Goal: Task Accomplishment & Management: Complete application form

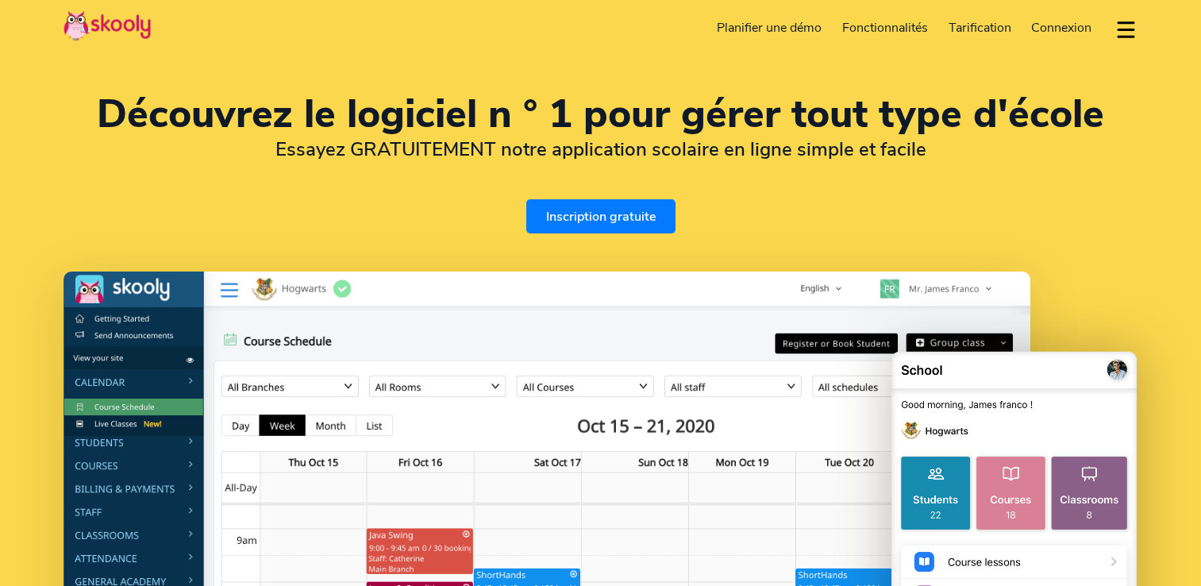
select select "fr"
select select "33"
select select "[GEOGRAPHIC_DATA]"
select select "Europe/[GEOGRAPHIC_DATA]"
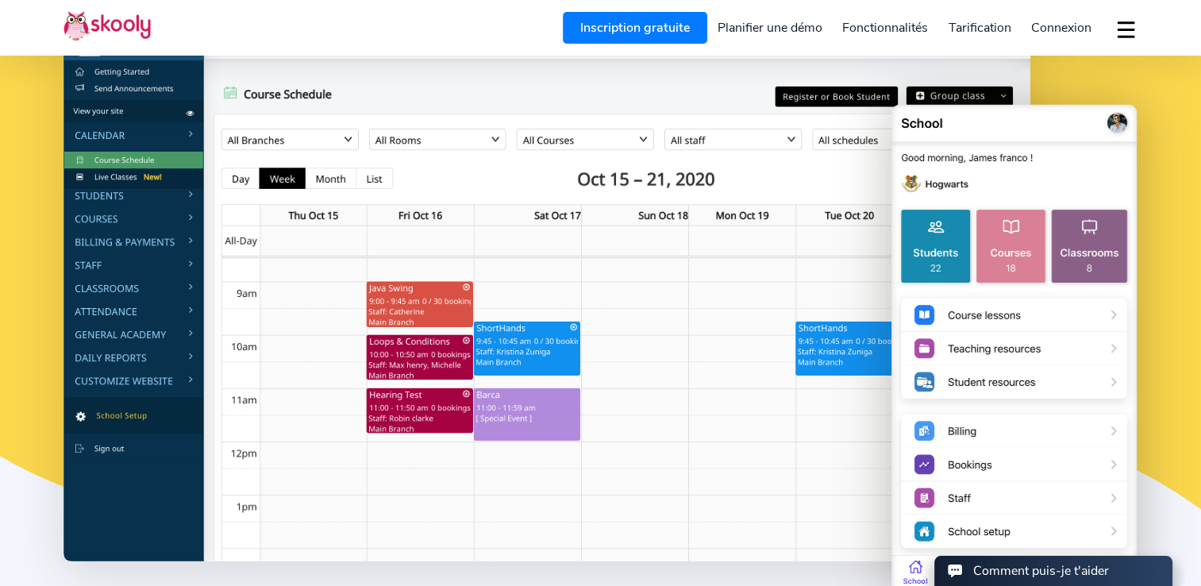
scroll to position [219, 0]
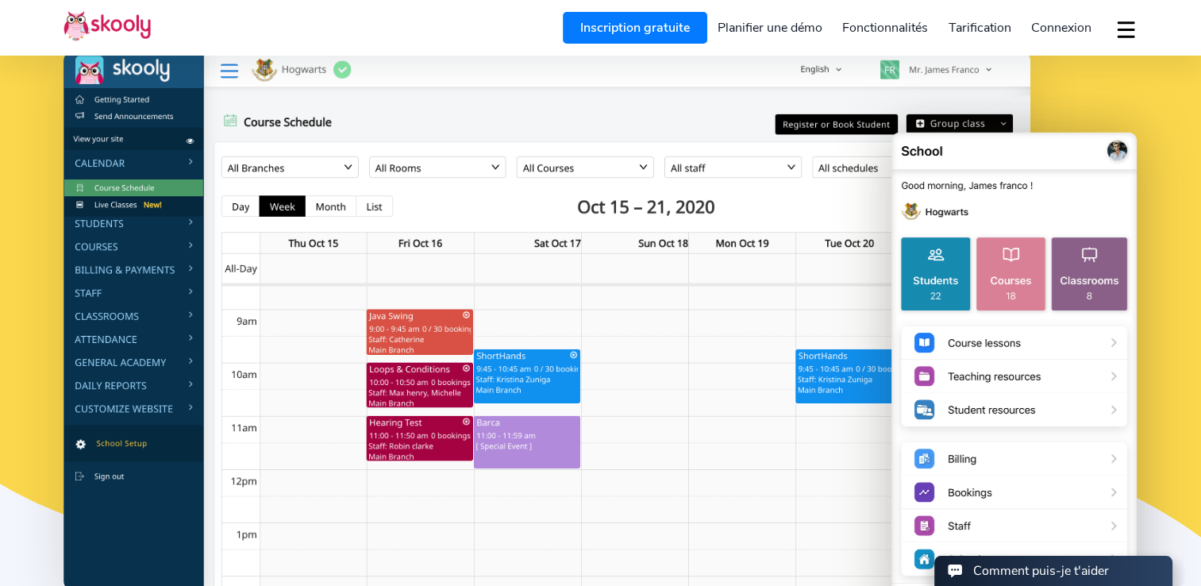
click at [608, 27] on link "Inscription gratuite" at bounding box center [635, 28] width 144 height 32
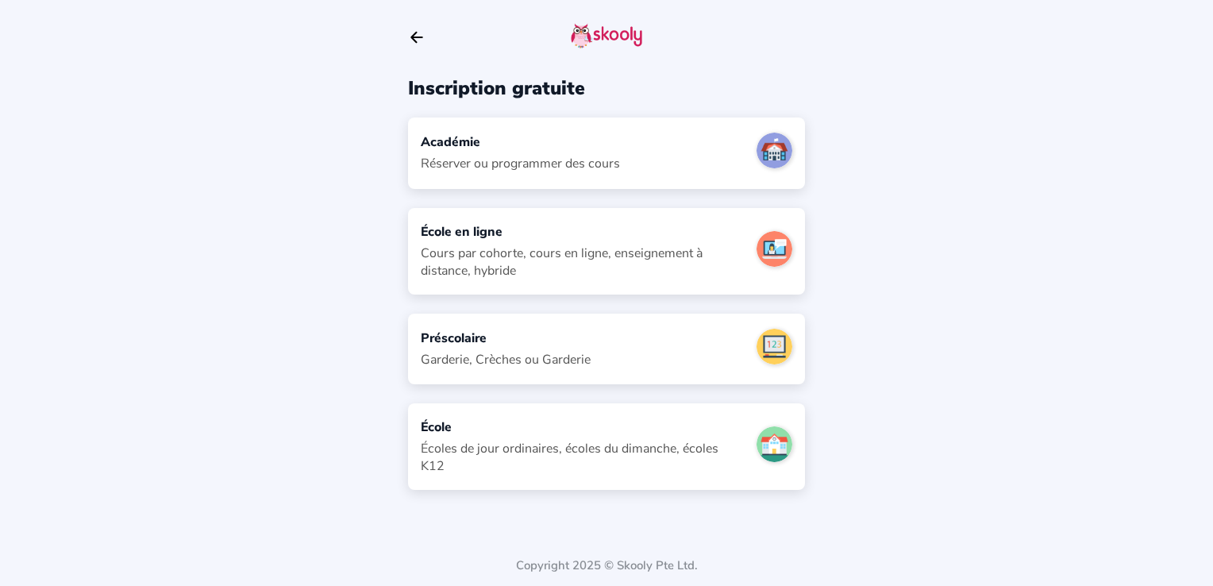
click at [572, 256] on div "Cours par cohorte, cours en ligne, enseignement à distance, hybride" at bounding box center [582, 262] width 323 height 35
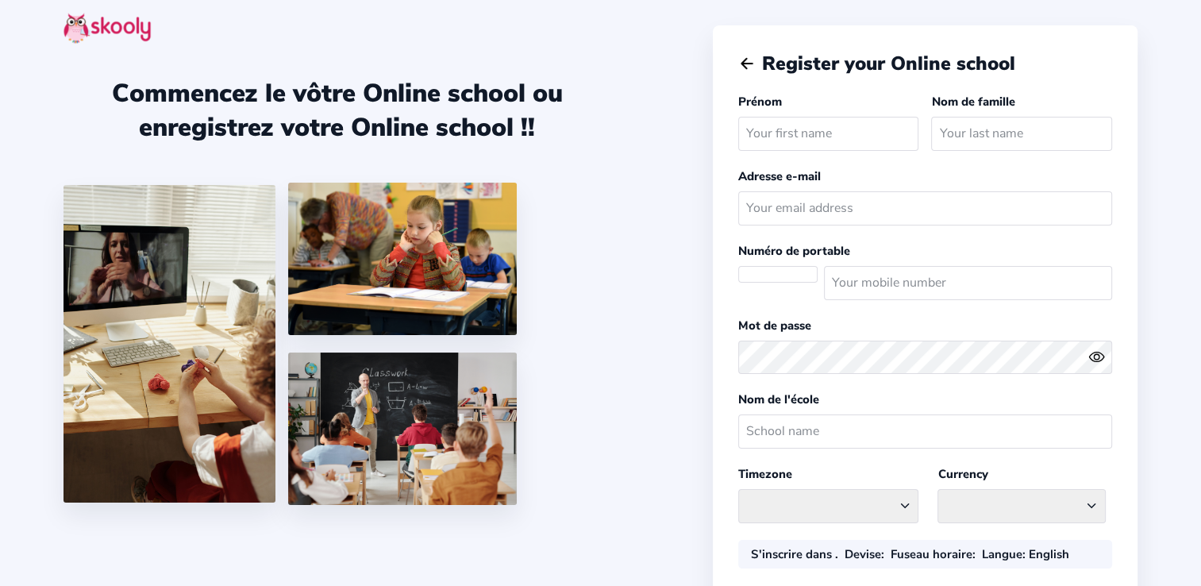
select select
select select "Europe/[GEOGRAPHIC_DATA]"
select select "EUR €"
select select "FR"
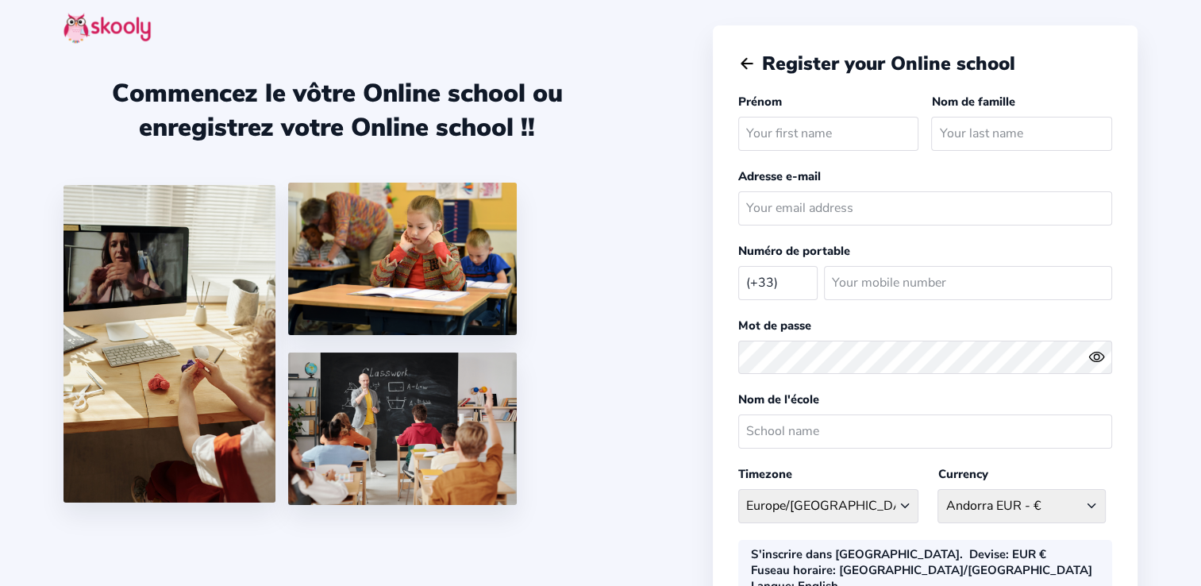
click at [788, 123] on input "text" at bounding box center [828, 134] width 181 height 34
type input "Albus"
type input "Walli"
type input "lilifelcaca@gmail.com"
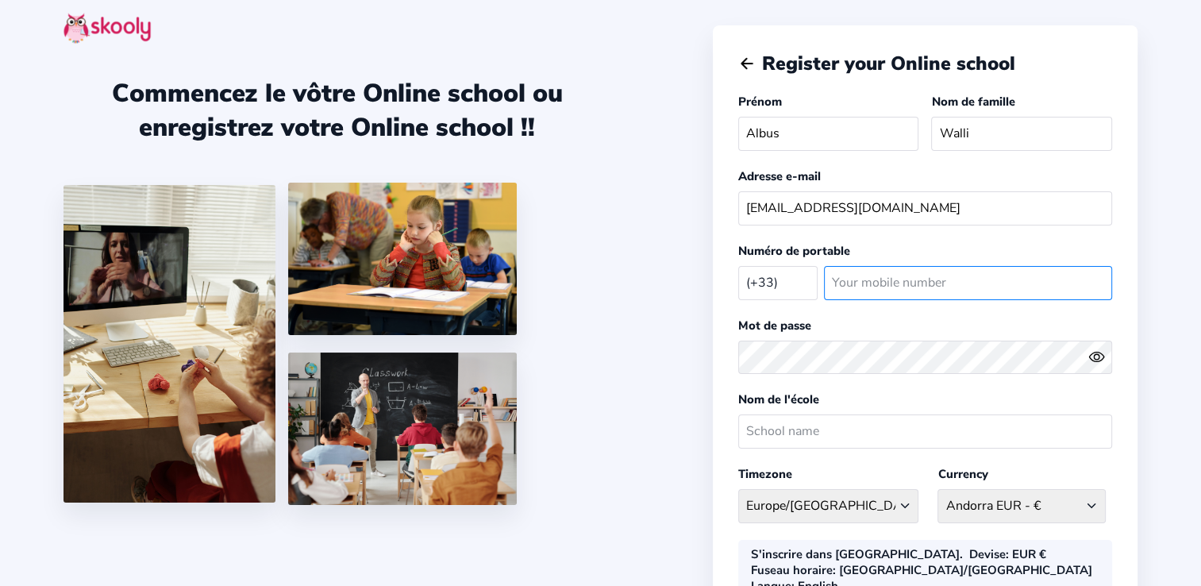
click at [848, 282] on input "number" at bounding box center [968, 283] width 288 height 34
type input "0845338994"
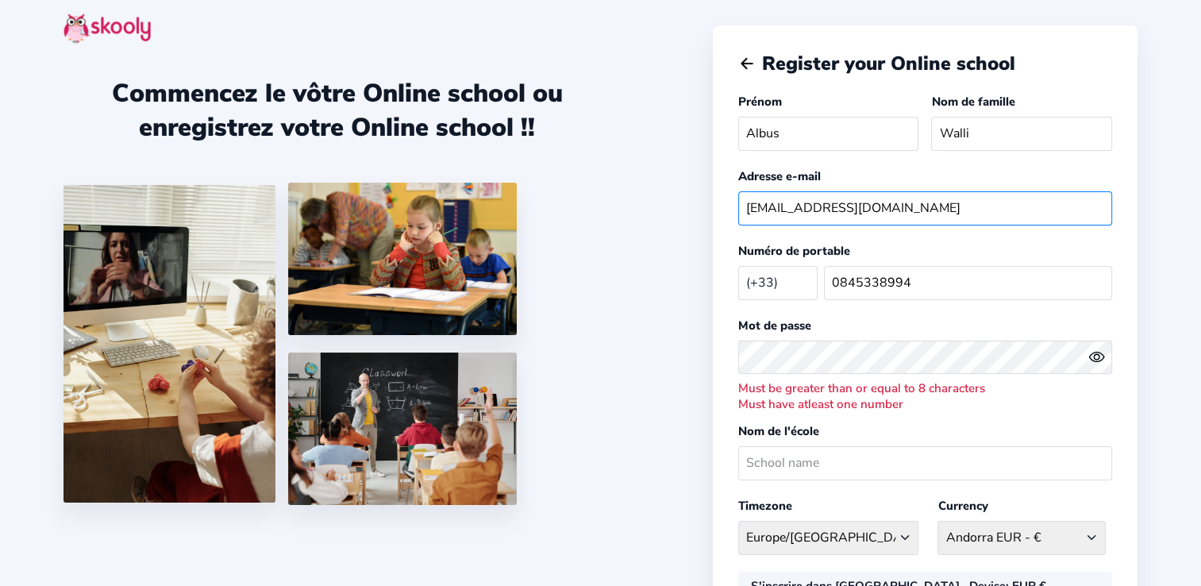
drag, startPoint x: 921, startPoint y: 212, endPoint x: 661, endPoint y: 202, distance: 259.8
click at [661, 202] on div "Commencez le vôtre Online school ou enregistrez votre Online school !! Register…" at bounding box center [600, 423] width 1201 height 846
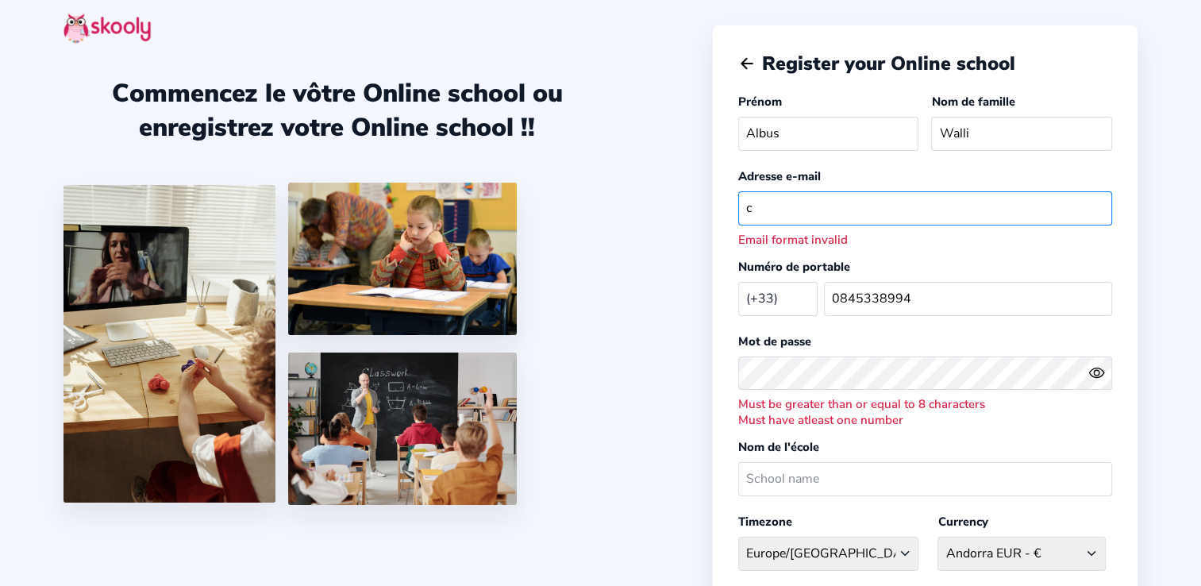
type input "corinne.mag.proj@gmail.com"
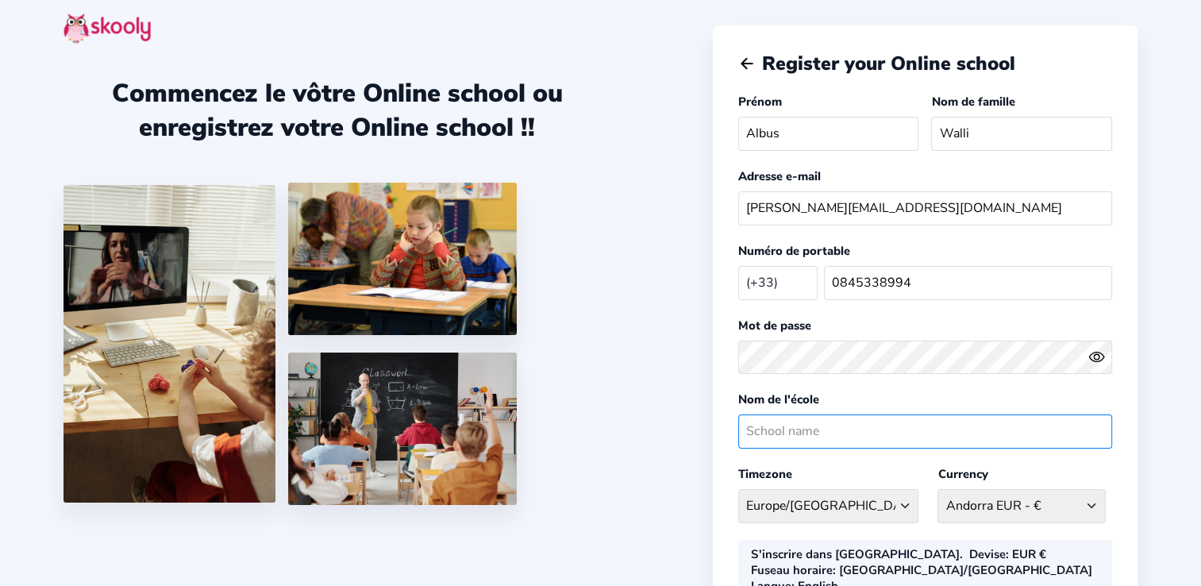
click at [858, 414] on input "text" at bounding box center [925, 431] width 374 height 34
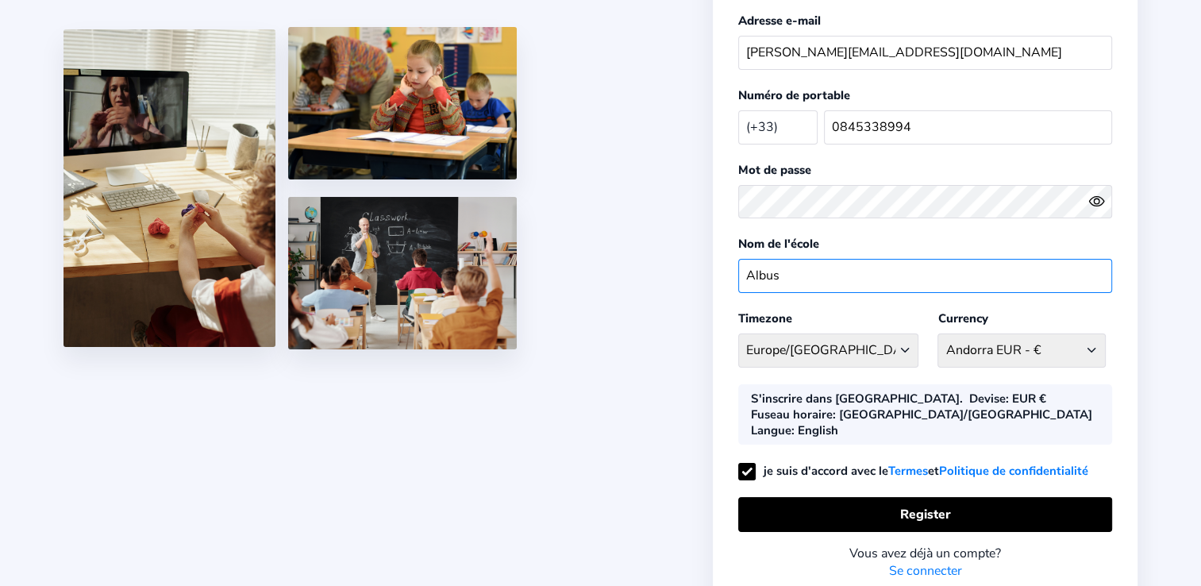
scroll to position [170, 0]
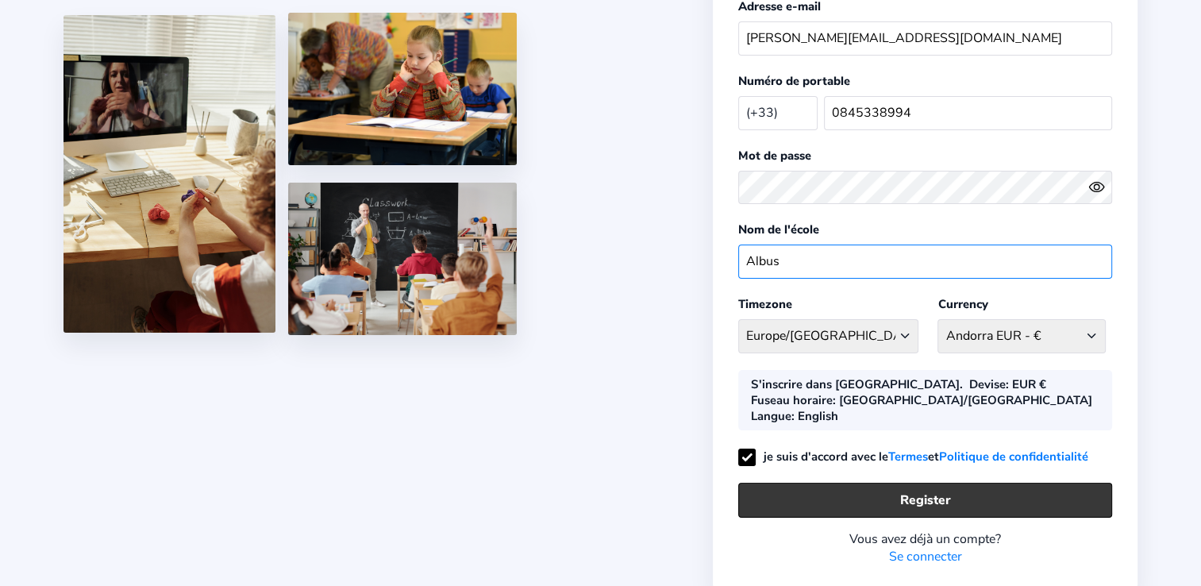
type input "Albus"
click at [908, 483] on button "Register" at bounding box center [925, 500] width 374 height 34
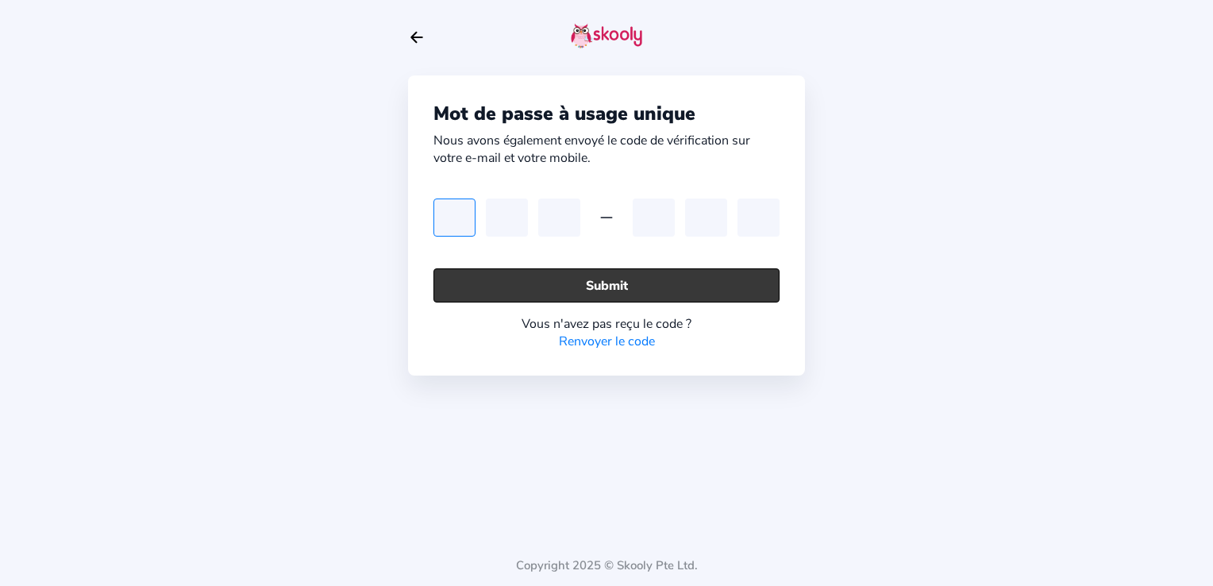
paste input "1"
type input "1"
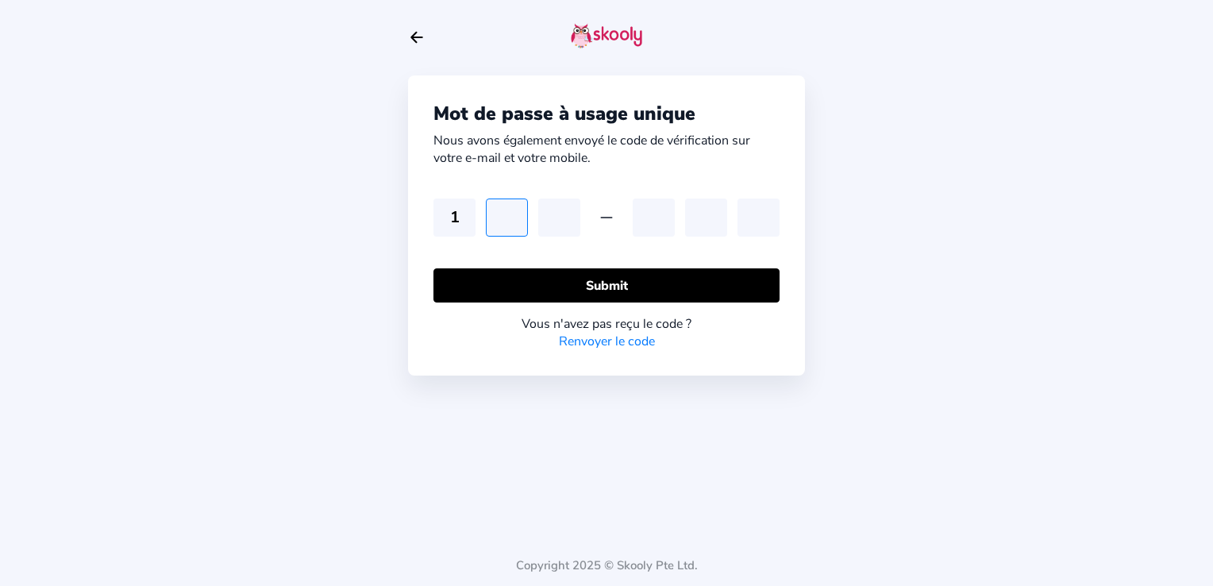
type input "7"
type input "4"
type input "1"
type input "6"
type input "0"
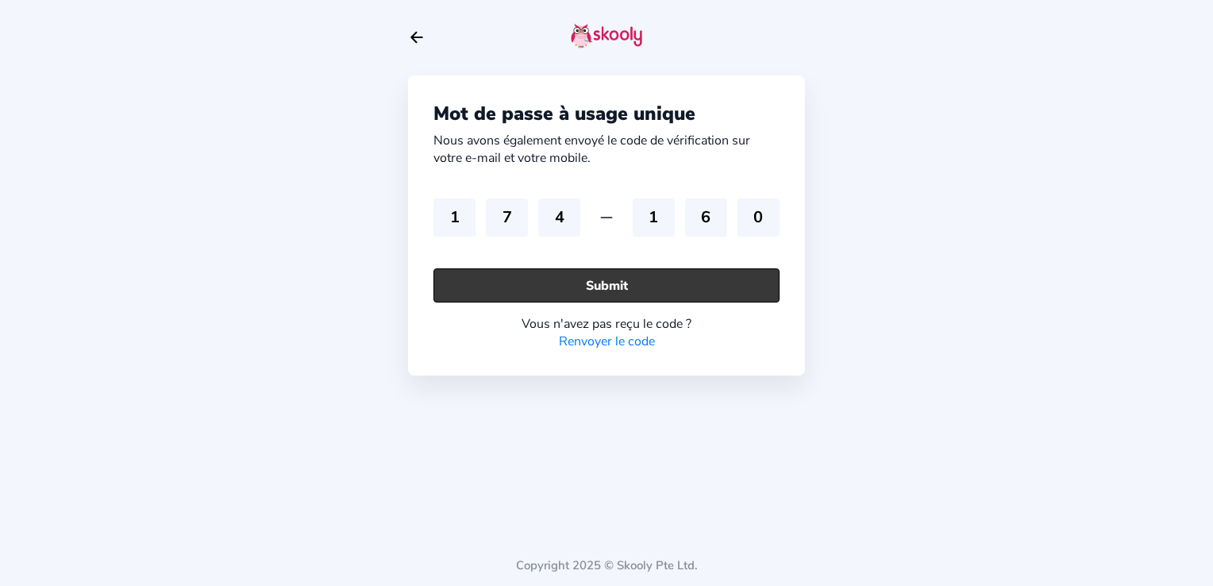
click at [622, 285] on button "Submit" at bounding box center [606, 285] width 346 height 34
